Goal: Task Accomplishment & Management: Use online tool/utility

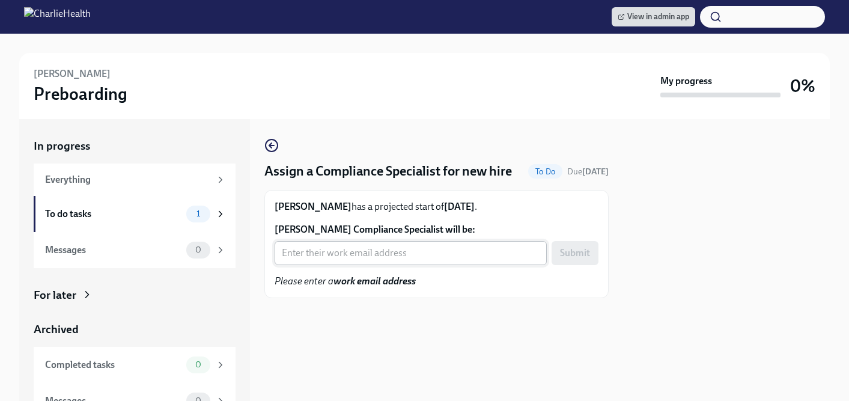
click at [367, 265] on input "[PERSON_NAME] Compliance Specialist will be:" at bounding box center [411, 253] width 272 height 24
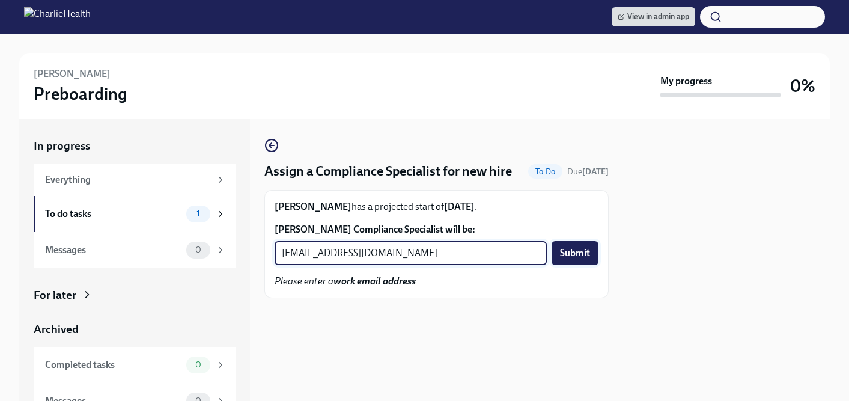
type input "[EMAIL_ADDRESS][DOMAIN_NAME]"
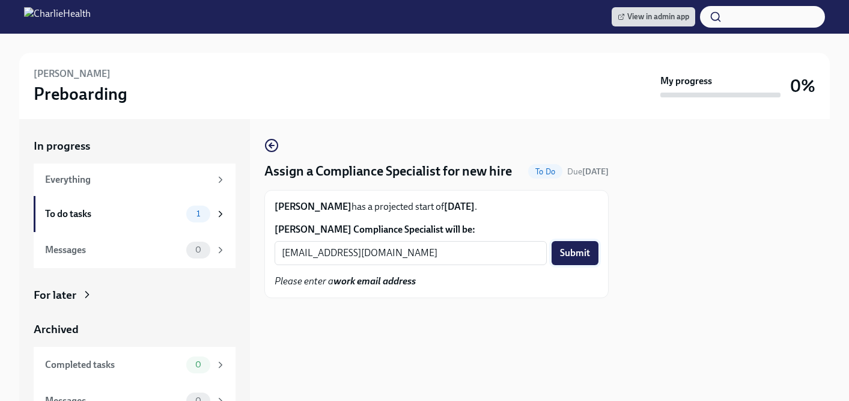
click at [572, 259] on span "Submit" at bounding box center [575, 253] width 30 height 12
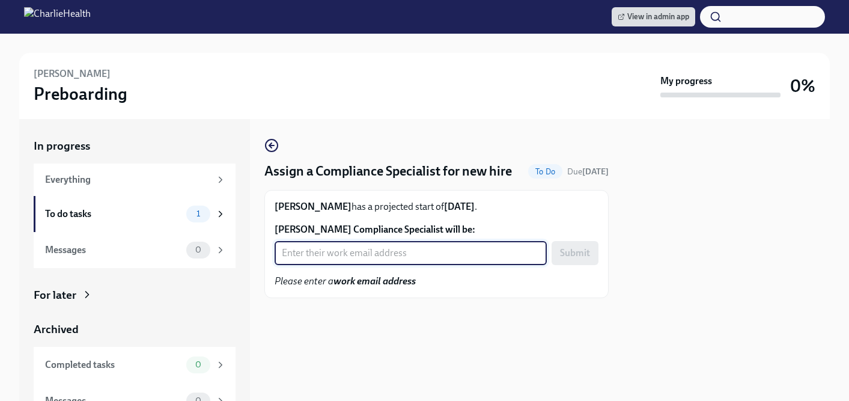
click at [368, 265] on input "[PERSON_NAME] Compliance Specialist will be:" at bounding box center [411, 253] width 272 height 24
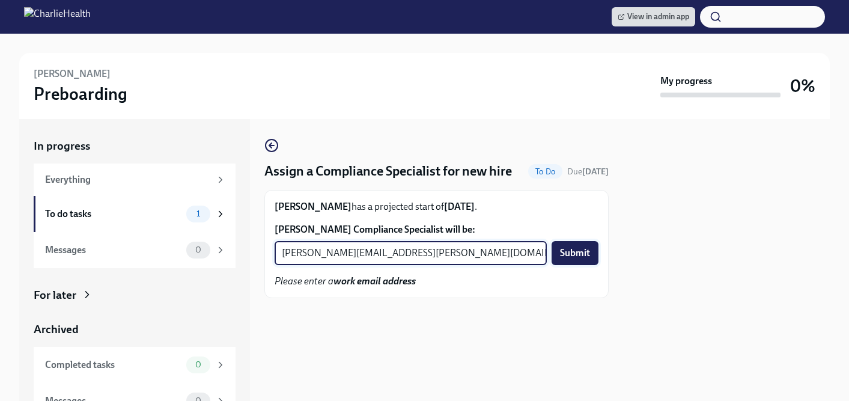
type input "[PERSON_NAME][EMAIL_ADDRESS][PERSON_NAME][DOMAIN_NAME]"
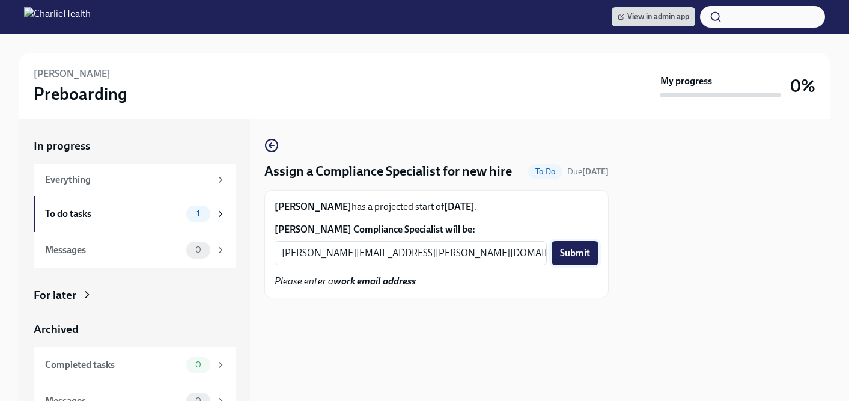
click at [571, 262] on button "Submit" at bounding box center [574, 253] width 47 height 24
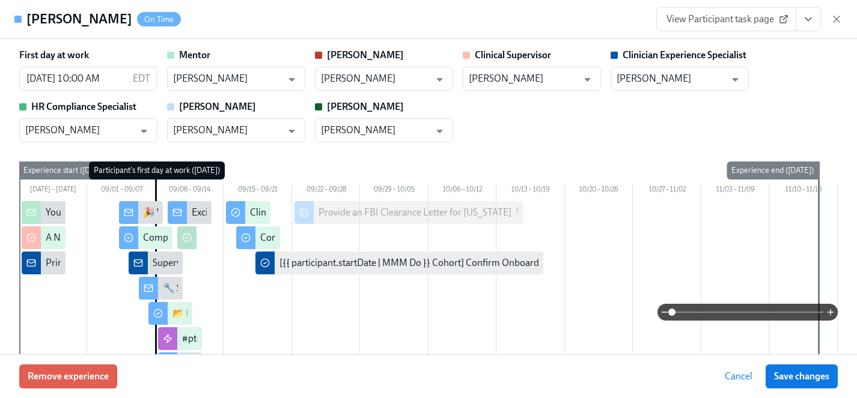
scroll to position [2771, 0]
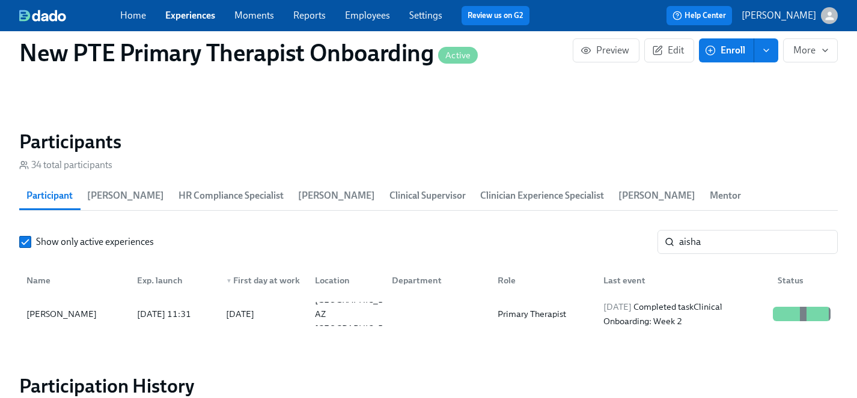
click at [186, 13] on link "Experiences" at bounding box center [190, 15] width 50 height 11
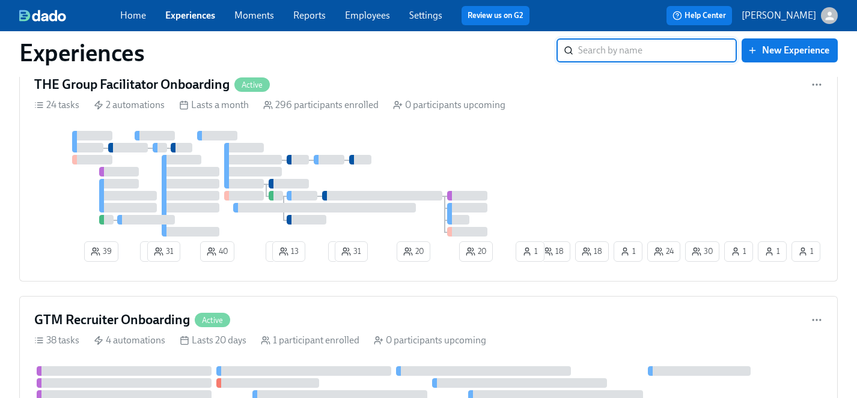
scroll to position [1742, 0]
click at [481, 172] on div at bounding box center [284, 183] width 500 height 106
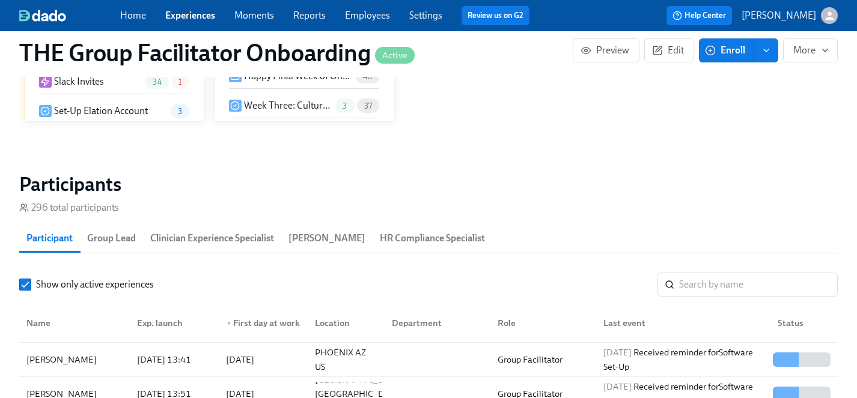
scroll to position [96, 0]
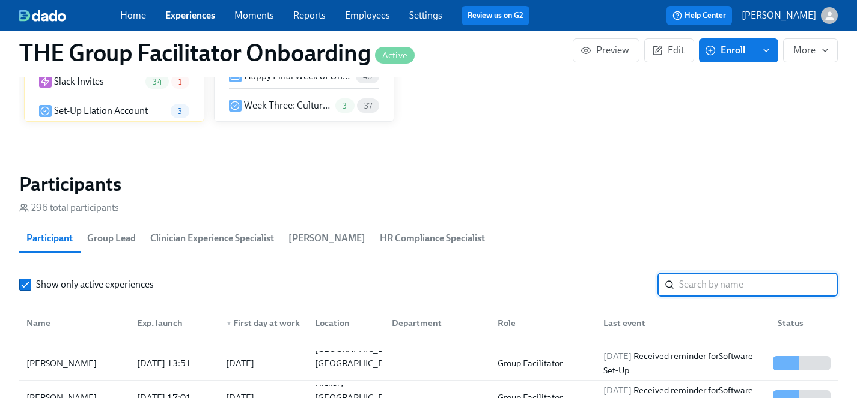
click at [745, 285] on input "search" at bounding box center [758, 285] width 159 height 24
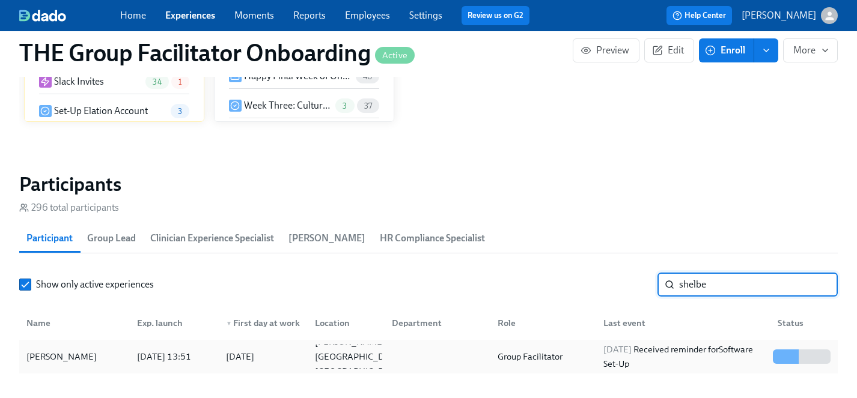
type input "shelbe"
click at [67, 358] on div "Shelbee Avelino" at bounding box center [62, 357] width 80 height 14
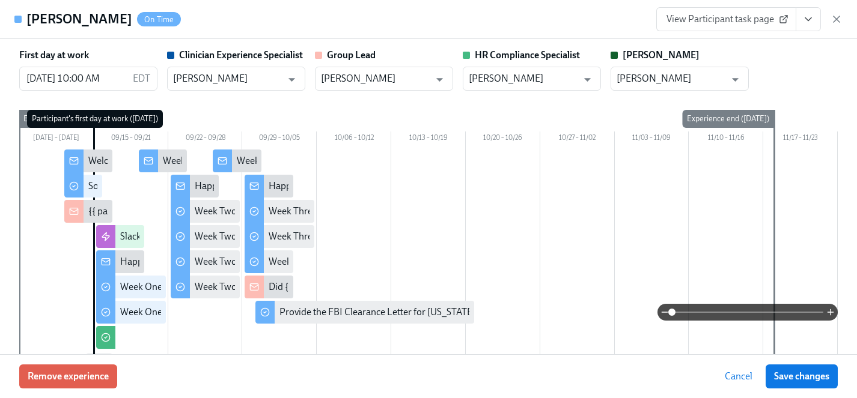
scroll to position [0, 17015]
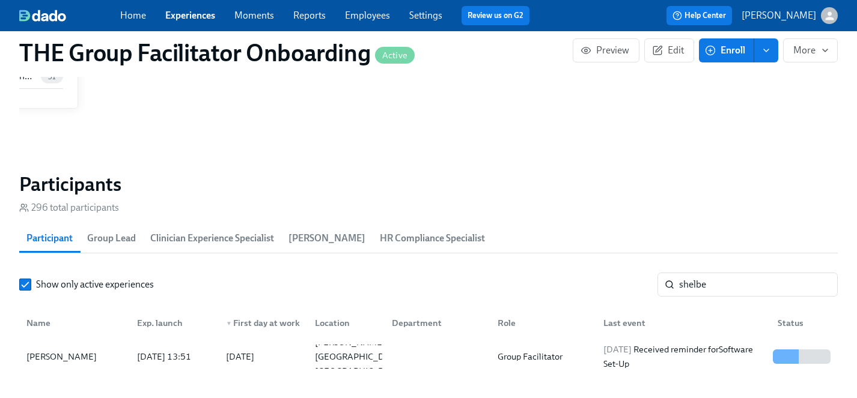
click at [190, 11] on link "Experiences" at bounding box center [190, 15] width 50 height 11
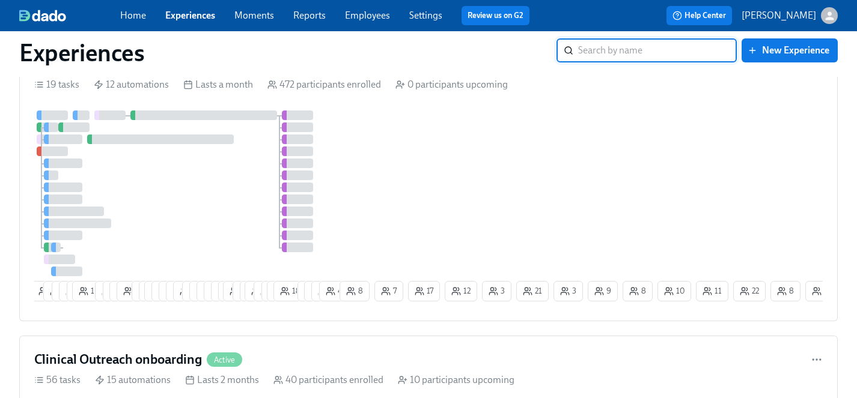
scroll to position [336, 0]
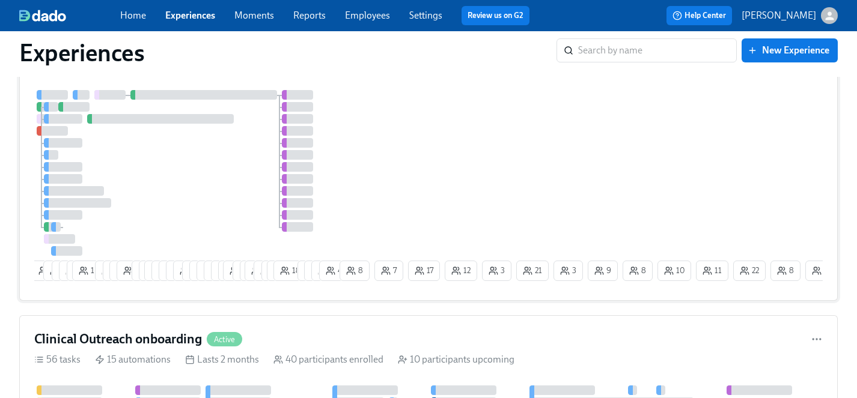
click at [193, 190] on div at bounding box center [185, 173] width 303 height 166
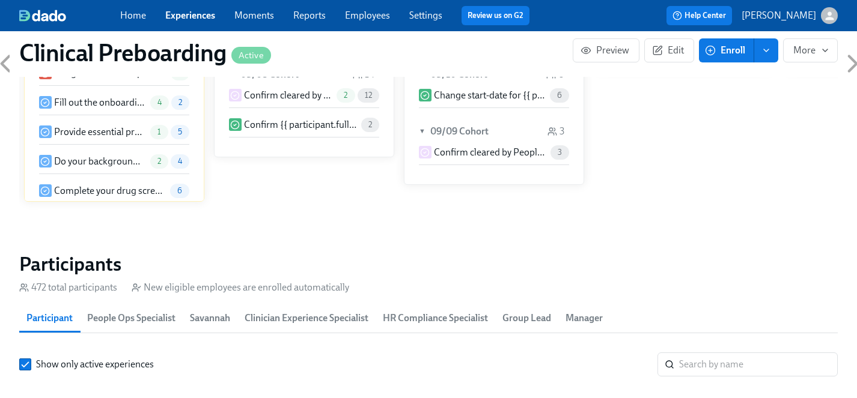
scroll to position [1181, 0]
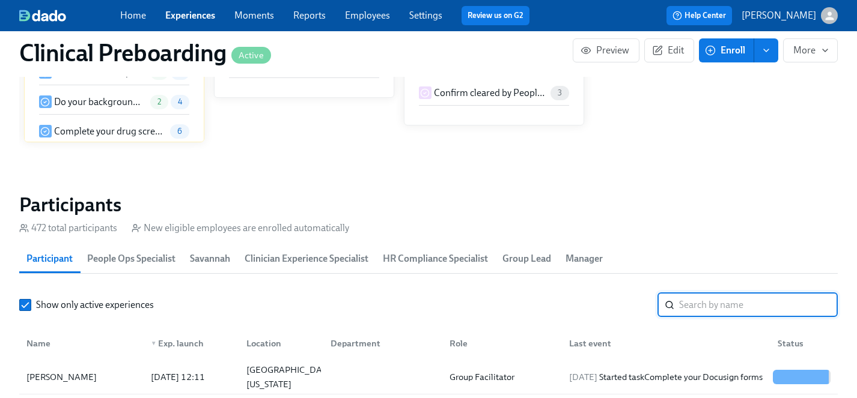
click at [705, 296] on input "search" at bounding box center [758, 305] width 159 height 24
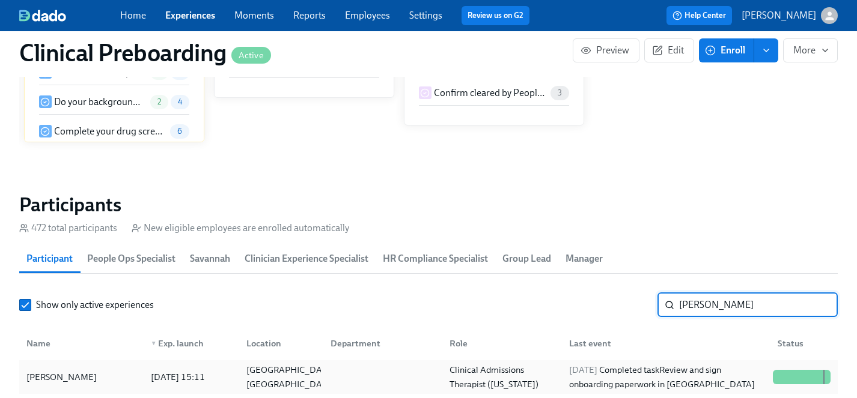
type input "ted ne"
click at [62, 375] on div "Ted Nelson" at bounding box center [62, 377] width 80 height 14
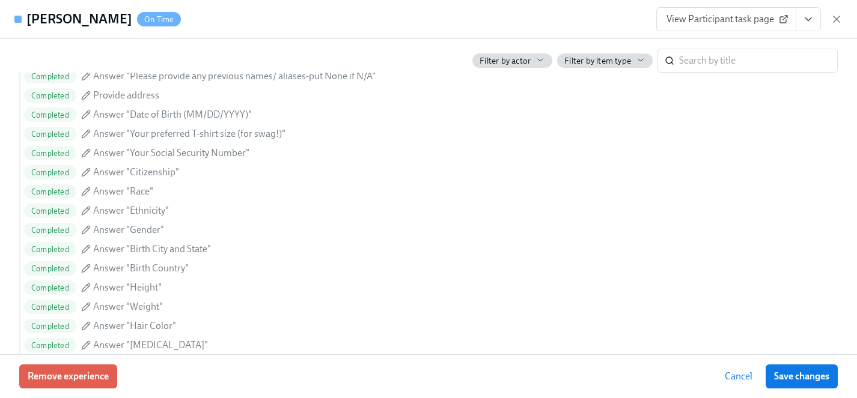
scroll to position [0, 14737]
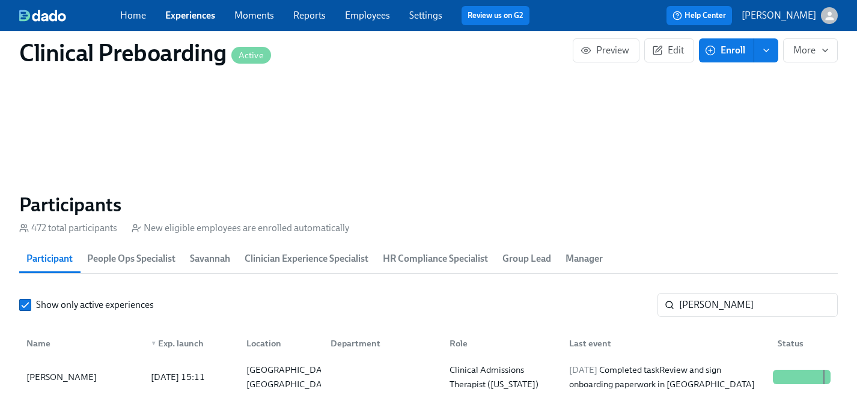
click at [180, 21] on span "Experiences" at bounding box center [190, 15] width 50 height 13
click at [178, 14] on link "Experiences" at bounding box center [190, 15] width 50 height 11
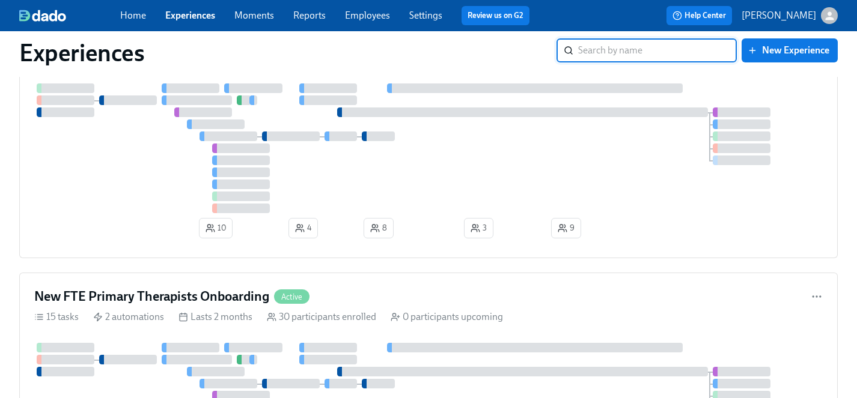
scroll to position [2497, 0]
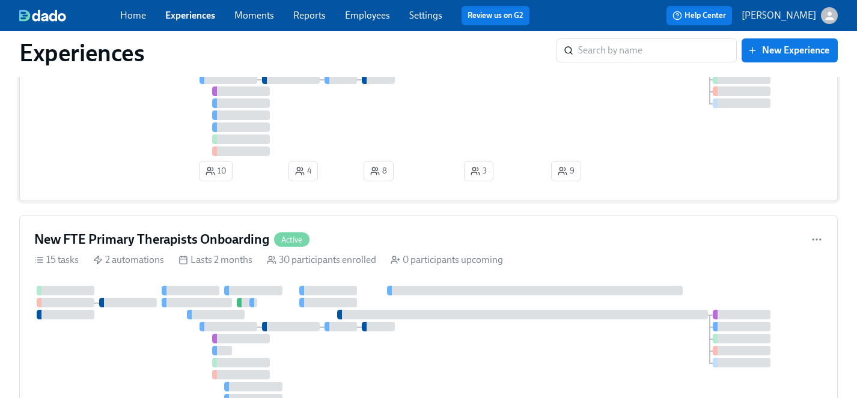
click at [154, 149] on div at bounding box center [428, 91] width 788 height 130
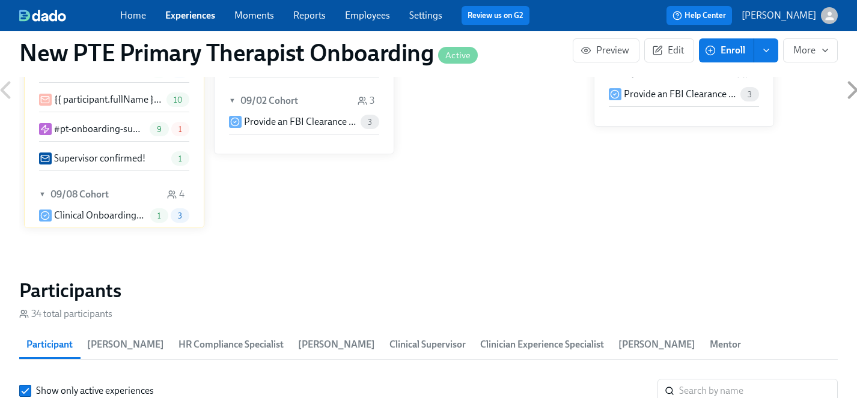
scroll to position [981, 0]
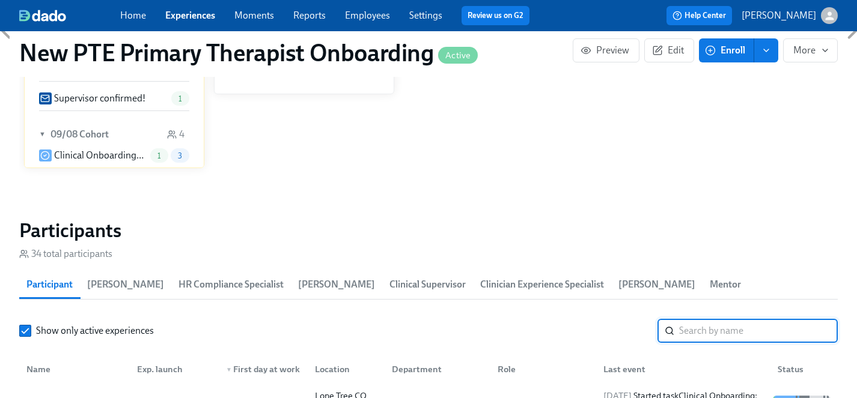
click at [706, 319] on input "search" at bounding box center [758, 331] width 159 height 24
click at [88, 396] on div "Alicia Bindenagel" at bounding box center [62, 403] width 80 height 14
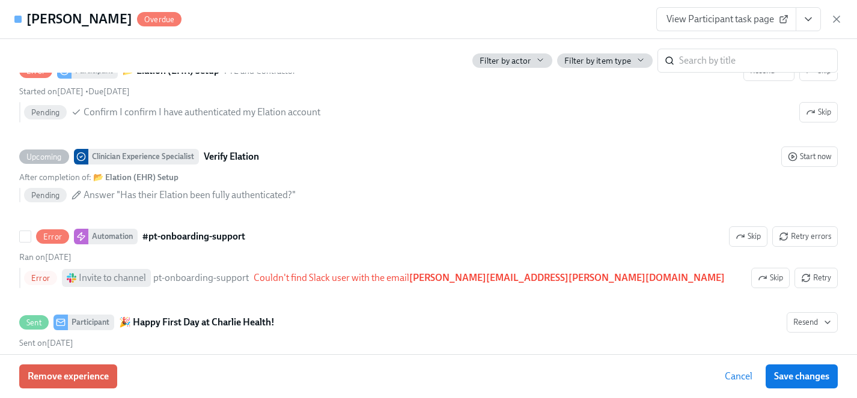
scroll to position [912, 0]
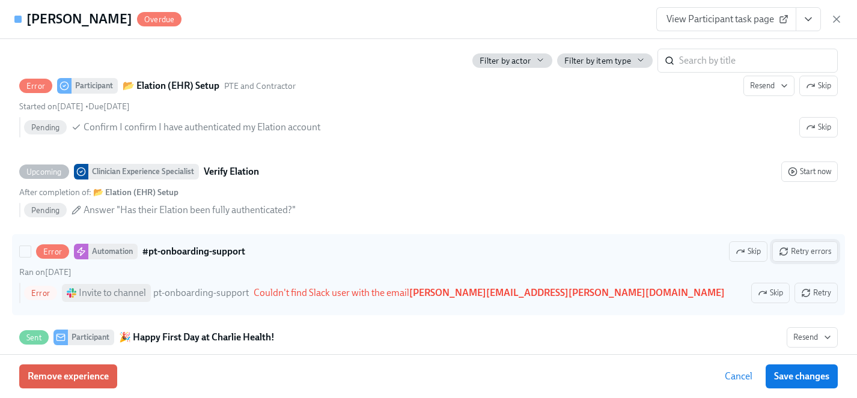
click at [810, 252] on span "Retry errors" at bounding box center [804, 252] width 52 height 12
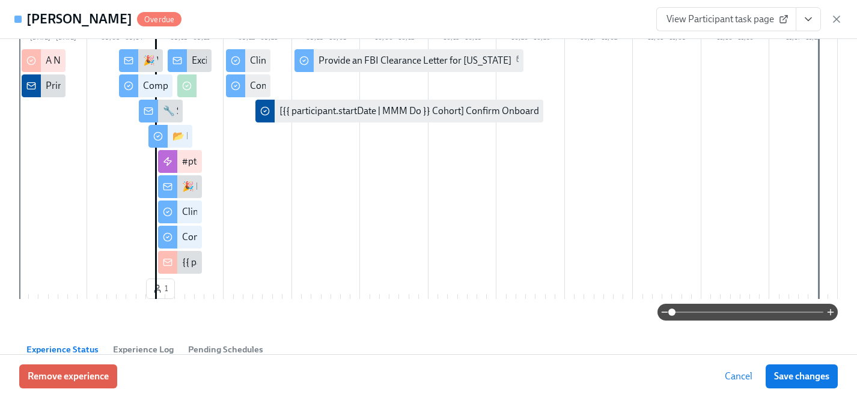
scroll to position [0, 0]
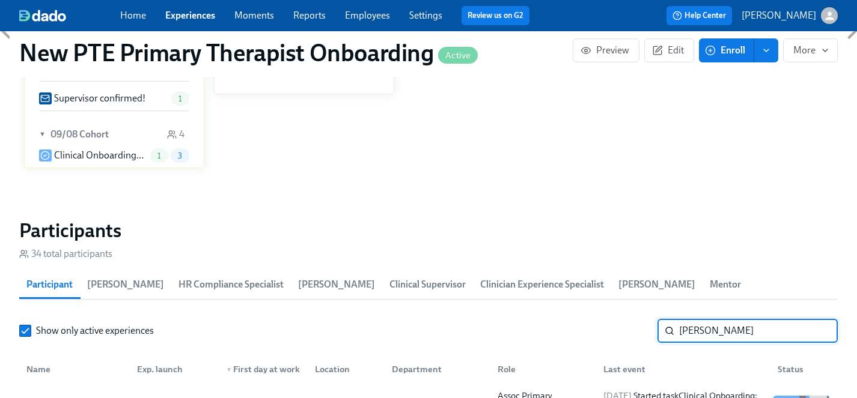
drag, startPoint x: 724, startPoint y: 315, endPoint x: 633, endPoint y: 315, distance: 91.3
click at [633, 319] on div "Show only active experiences alicia b ​" at bounding box center [428, 331] width 818 height 24
type input "aisha"
click at [76, 396] on div "Aisha Jakachira" at bounding box center [62, 403] width 80 height 14
